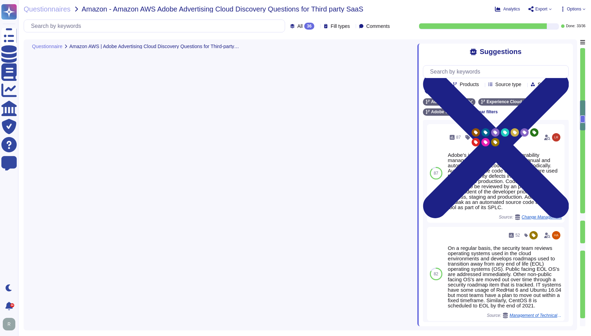
type textarea "Architecture diagrams for the system/service processing/storing Amazon data can…"
type textarea "AWS interacts with Adobe AdCloud primarily through service endpoints exposed by…"
type textarea "All components and code produced by third parties, including open source librar…"
type textarea "Adobe does not rely on back-porting to maintain end-of-life software components…"
type textarea "At Adobe, we ensure that only tested and non-malicious code is released to prod…"
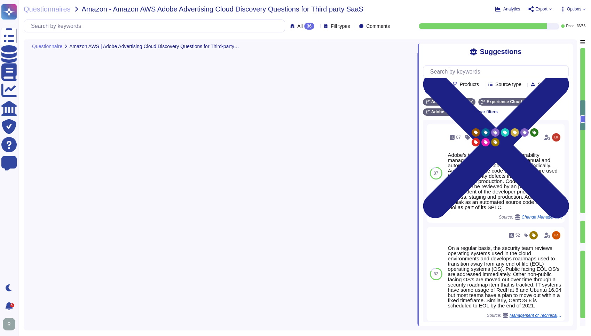
scroll to position [0, 0]
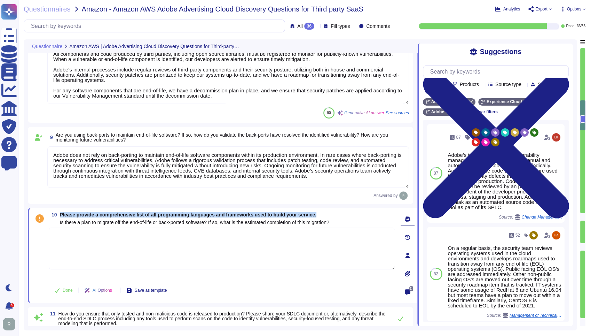
drag, startPoint x: 316, startPoint y: 211, endPoint x: 60, endPoint y: 215, distance: 255.7
click at [60, 215] on div "10 Please provide a comprehensive list of all programming languages and framewo…" at bounding box center [223, 255] width 390 height 95
copy span "Please provide a comprehensive list of all programming languages and frameworks…"
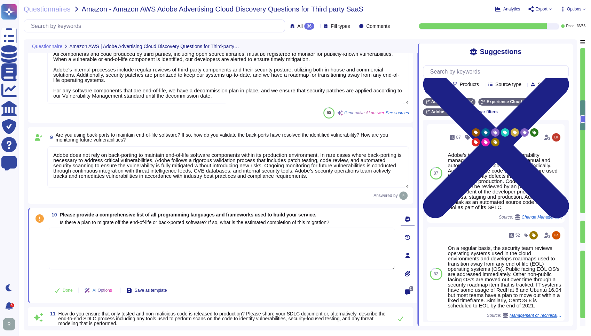
click at [112, 241] on textarea at bounding box center [222, 248] width 347 height 42
paste textarea "Adobe Ad Cloud is built using a diverse set of programming languages and framew…"
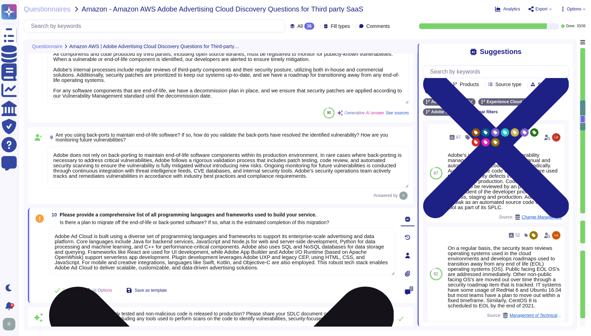
click at [91, 234] on textarea "Adobe Ad Cloud is built using a diverse set of programming languages and framew…" at bounding box center [222, 251] width 347 height 48
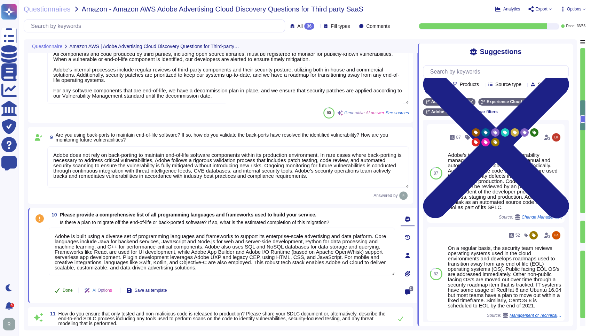
type textarea "Adobe is built using a diverse set of programming languages and frameworks to s…"
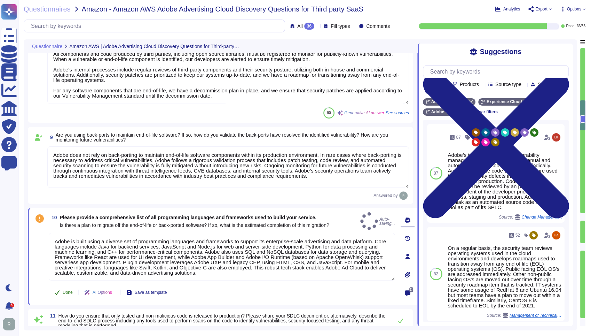
click at [68, 285] on button "Done" at bounding box center [64, 292] width 30 height 14
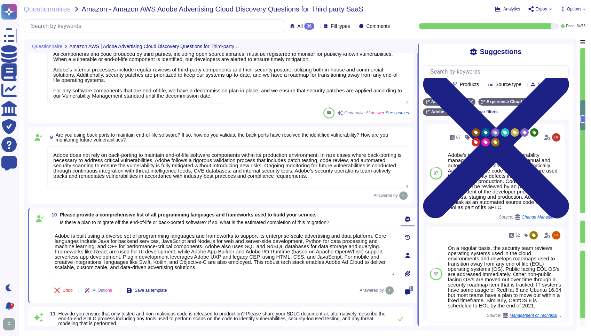
type textarea "The process of deployment of code involves several key steps: 1. Development: D…"
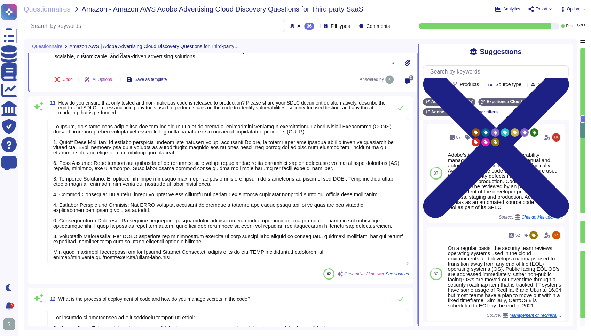
type textarea "Yes, we require our software developers to undergo security-focused training th…"
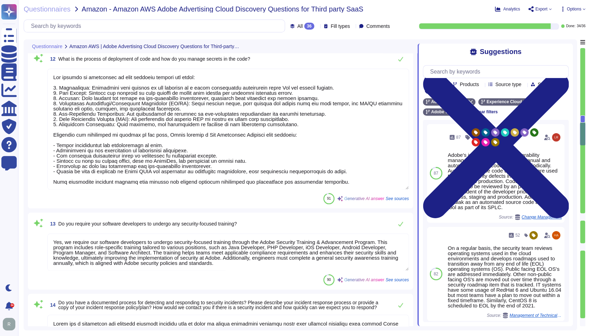
type textarea "Adobe has a documented and approved incident response plan in place to assist d…"
type textarea "Adobe is ISO-27001 compliant and most major products are SOC 2 certified, with …"
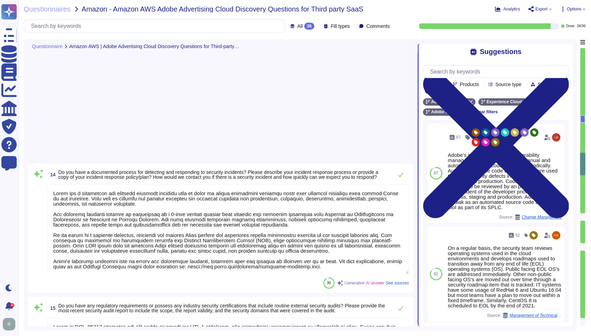
type textarea "Adobe engages with approved third-party security firms on an annual basis to pe…"
type textarea "Adobe becomes aware of updated libraries and security patches through various c…"
type textarea "We encrypt customer data at rest using AES-256 bit encryption. This includes da…"
type textarea "The attributes captured regarding events include: - Time stamp from a trusted s…"
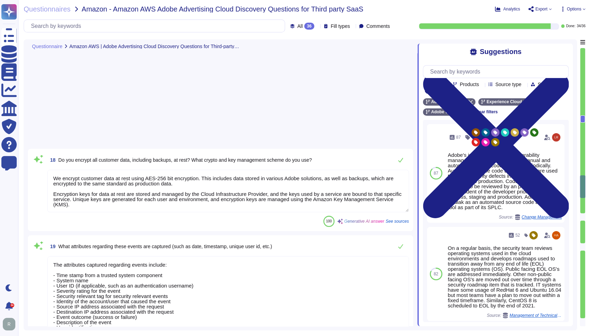
type textarea "We utilize Splunk as our Security Information and Event Management (SIEM) solut…"
type textarea "Yes, we collect and analyze audit logs that include details regarding authorize…"
type textarea "Yes, log events related to a customer’s instance/account are made available to …"
type textarea "Access credentials are stored securely in accordance with industry best practic…"
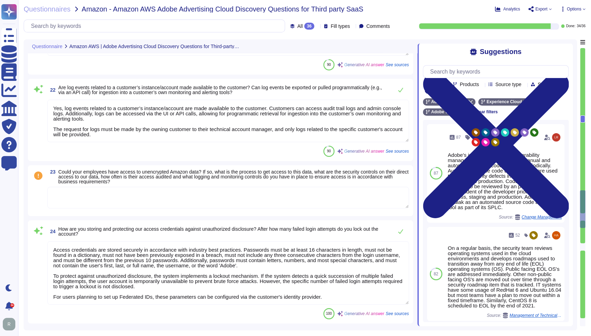
type textarea "Yes, our platform supports Single Sign-On (SSO) via corporate email through Fed…"
type textarea "We support [PERSON_NAME] 2.0 and OIDC protocols for customer authentication via…"
type textarea "Adobe products support the Transport Layer Security (TLS) 1.2 protocol."
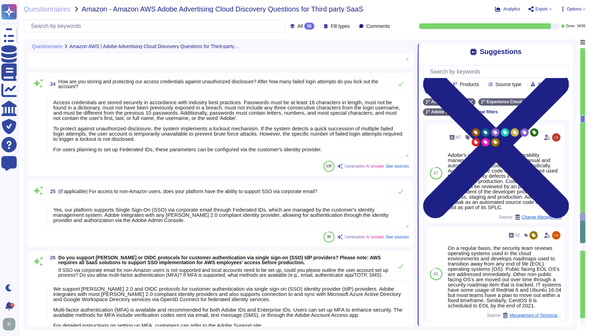
type textarea "Our application/service does not implement Web Application Firewalls (WAF) on m…"
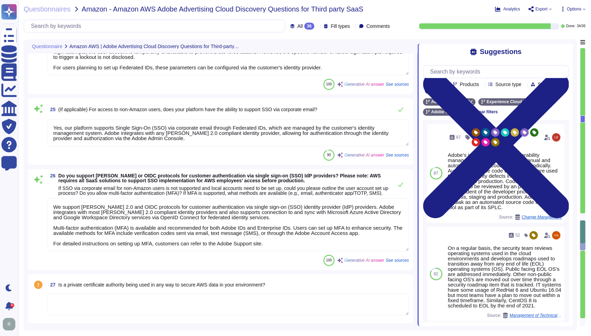
type textarea "Yes, our domain is compliant with Domain-based Message Authentication, Reportin…"
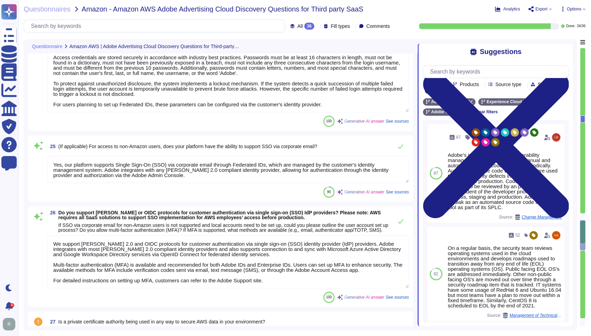
scroll to position [2360, 0]
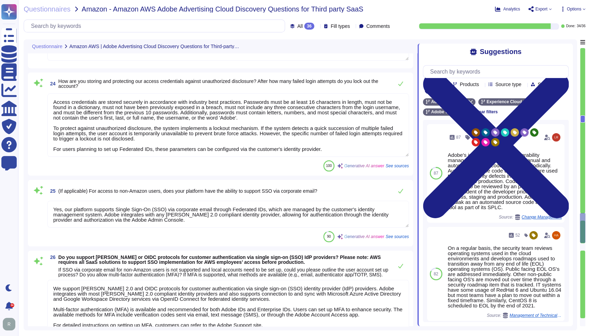
type textarea "Yes, we collect and analyze audit logs that include details regarding authorize…"
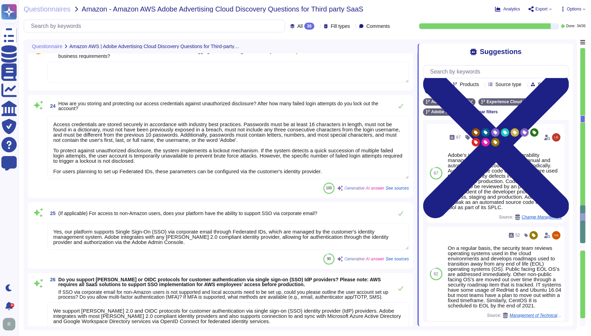
scroll to position [2206, 0]
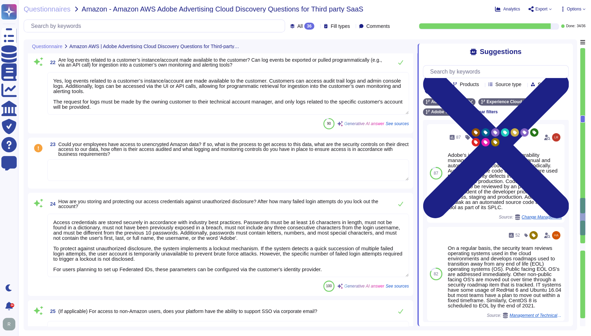
type textarea "We utilize Splunk as our Security Information and Event Management (SIEM) solut…"
click at [193, 164] on textarea at bounding box center [228, 170] width 362 height 22
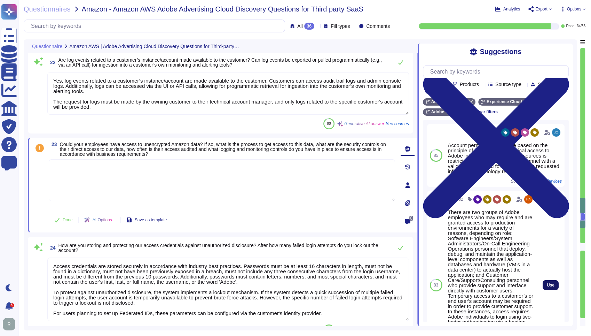
click at [543, 290] on button "Use" at bounding box center [551, 285] width 16 height 10
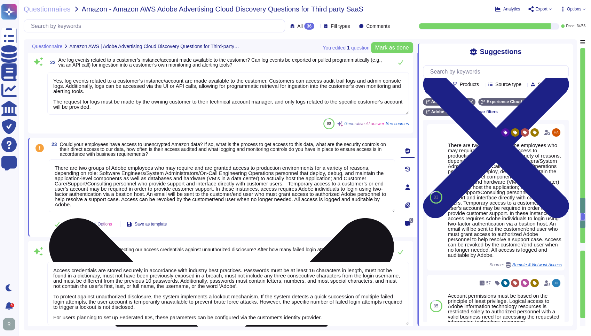
click at [289, 181] on textarea "There are two groups of Adobe employees who may require and are granted access …" at bounding box center [222, 185] width 347 height 53
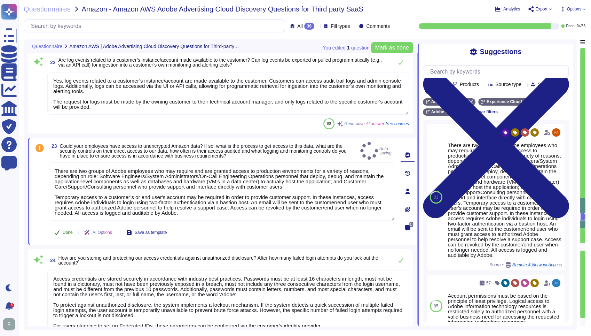
type textarea "There are two groups of Adobe employees who may require and are granted access …"
click at [68, 230] on span "Done" at bounding box center [68, 232] width 10 height 4
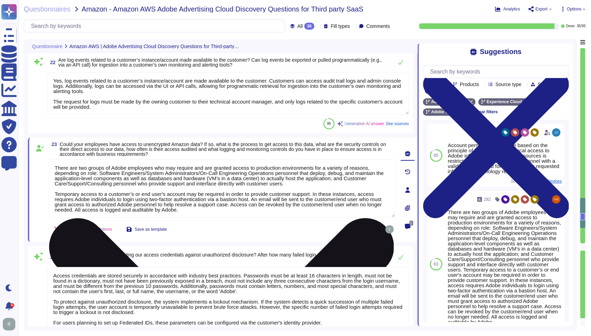
scroll to position [0, 0]
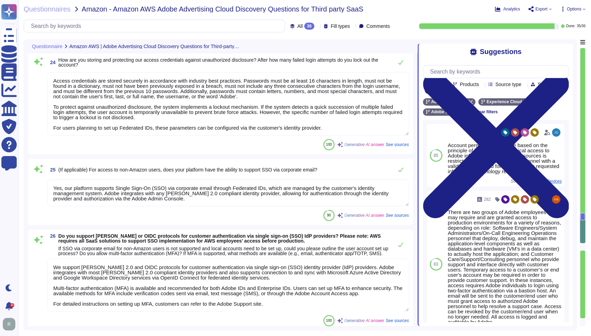
type textarea "Adobe products support the Transport Layer Security (TLS) 1.2 protocol."
type textarea "Our application/service does not implement Web Application Firewalls (WAF) on m…"
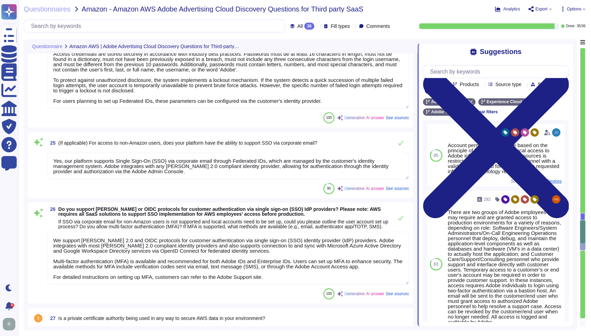
type textarea "Yes, our domain is compliant with Domain-based Message Authentication, Reportin…"
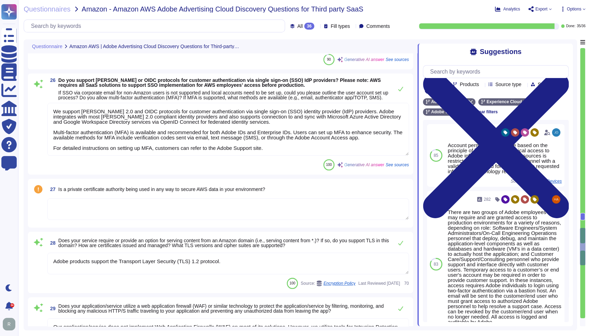
type textarea "E-mail and text messaging are not in scope in the context of this offering. The…"
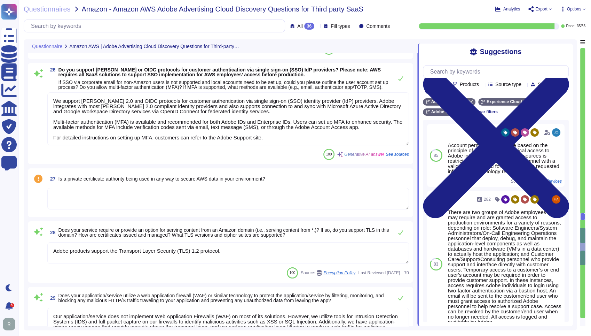
click at [112, 201] on textarea at bounding box center [228, 199] width 362 height 22
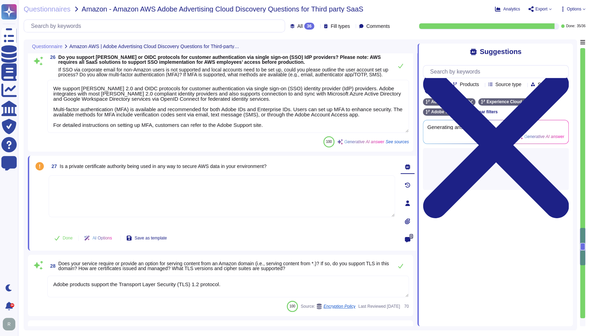
type textarea "E-mail and text messaging are not in scope in the context of this offering. The…"
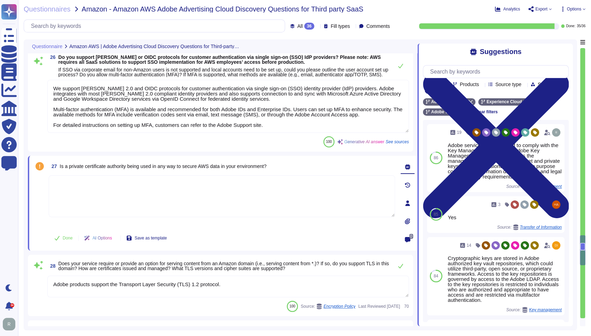
type textarea "Adobe utilizes email communications for various purposes, including: - Sending …"
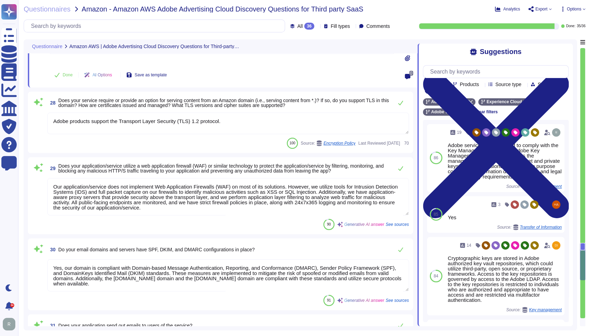
type textarea "TLS can be forced on emails sent by Adobe to specific customer domains. It must…"
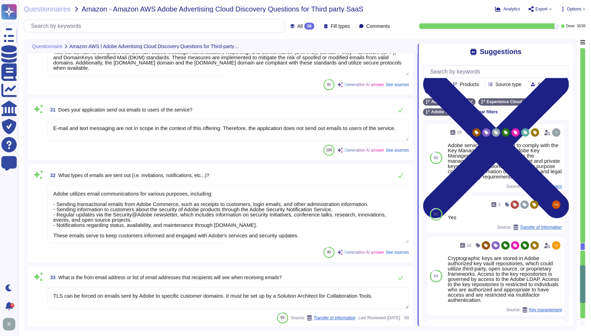
type textarea "Yes, TLS can be forced on emails sent by Adobe to specific customer domains, wh…"
type textarea "Our service supports the following geographic regions: 1. [GEOGRAPHIC_DATA] - D…"
type textarea "Our platform provides features that allow users to share content with other use…"
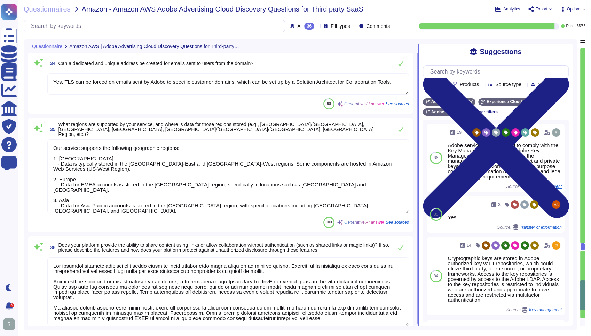
type textarea "Adobe products support the Transport Layer Security (TLS) 1.2 protocol."
type textarea "Our application/service does not implement Web Application Firewalls (WAF) on m…"
type textarea "Yes, our domain is compliant with Domain-based Message Authentication, Reportin…"
type textarea "E-mail and text messaging are not in scope in the context of this offering. The…"
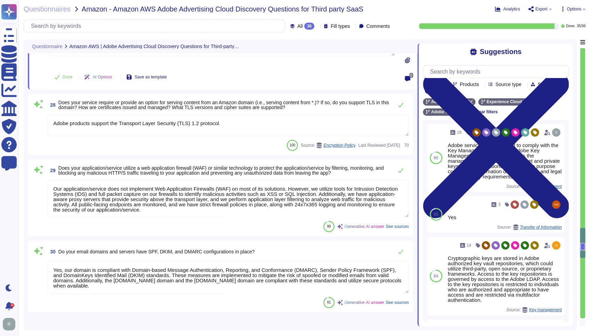
type textarea "There are two groups of Adobe employees who may require and are granted access …"
type textarea "Access credentials are stored securely in accordance with industry best practic…"
type textarea "Yes, our platform supports Single Sign-On (SSO) via corporate email through Fed…"
type textarea "We support [PERSON_NAME] 2.0 and OIDC protocols for customer authentication via…"
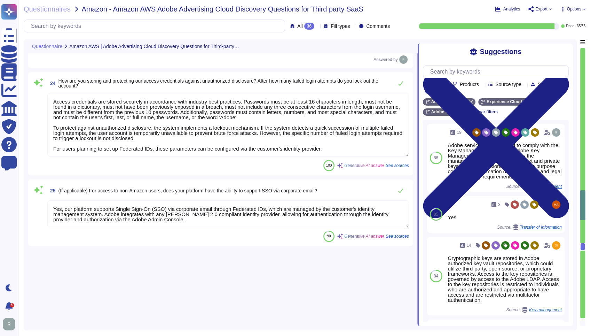
type textarea "The attributes captured regarding events include: - Time stamp from a trusted s…"
type textarea "We utilize Splunk as our Security Information and Event Management (SIEM) solut…"
type textarea "Yes, we collect and analyze audit logs that include details regarding authorize…"
type textarea "Yes, log events related to a customer’s instance/account are made available to …"
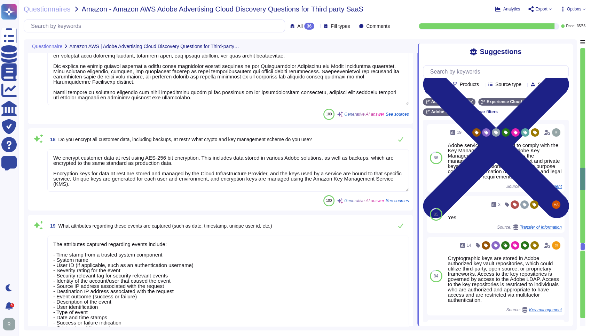
type textarea "Adobe is ISO-27001 compliant and most major products are SOC 2 certified, with …"
type textarea "Adobe engages with approved third-party security firms on an annual basis to pe…"
type textarea "Adobe becomes aware of updated libraries and security patches through various c…"
type textarea "We encrypt customer data at rest using AES-256 bit encryption. This includes da…"
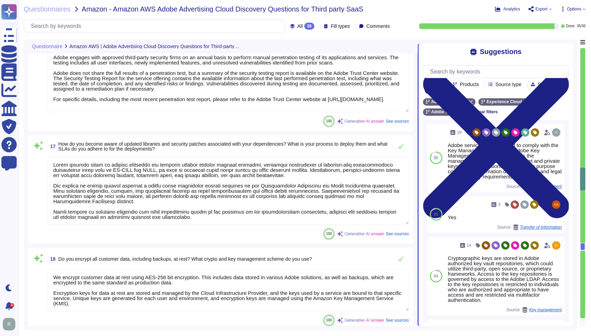
scroll to position [1483, 0]
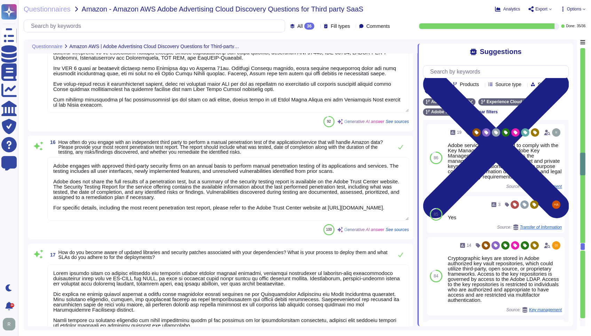
type textarea "Adobe has a documented and approved incident response plan in place to assist d…"
